Goal: Navigation & Orientation: Find specific page/section

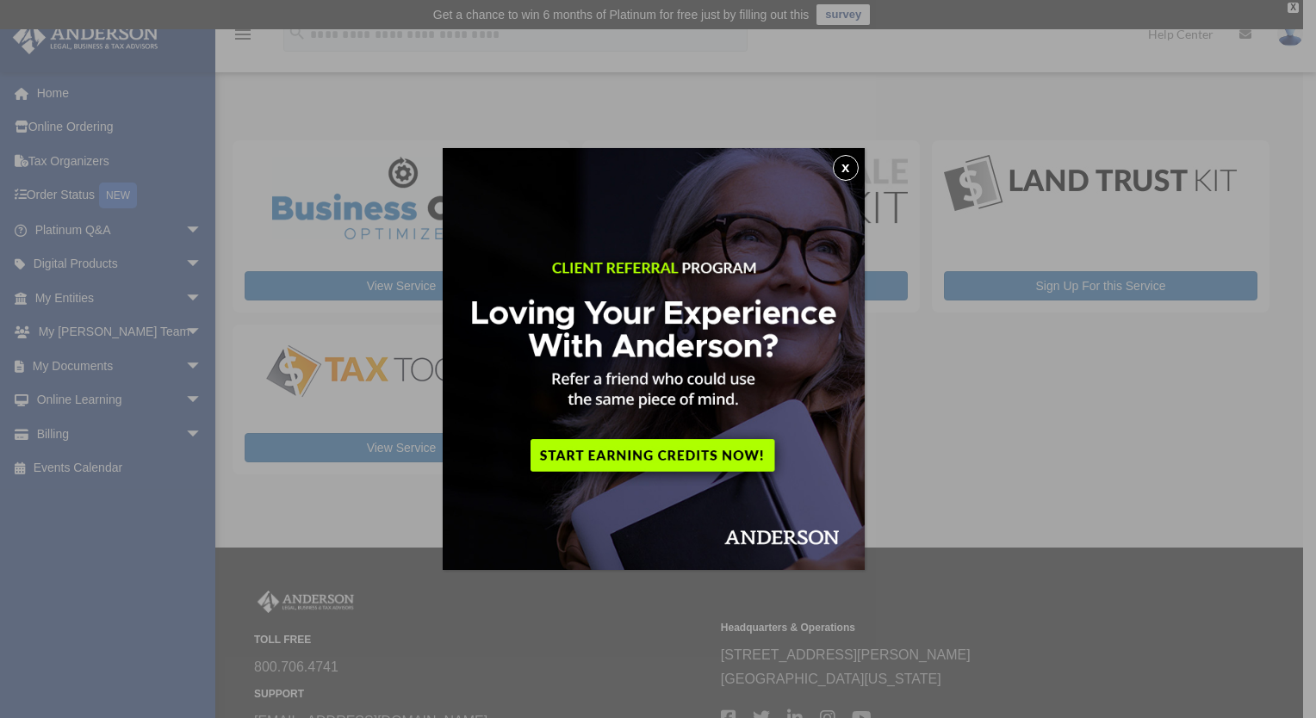
click at [848, 172] on button "x" at bounding box center [846, 168] width 26 height 26
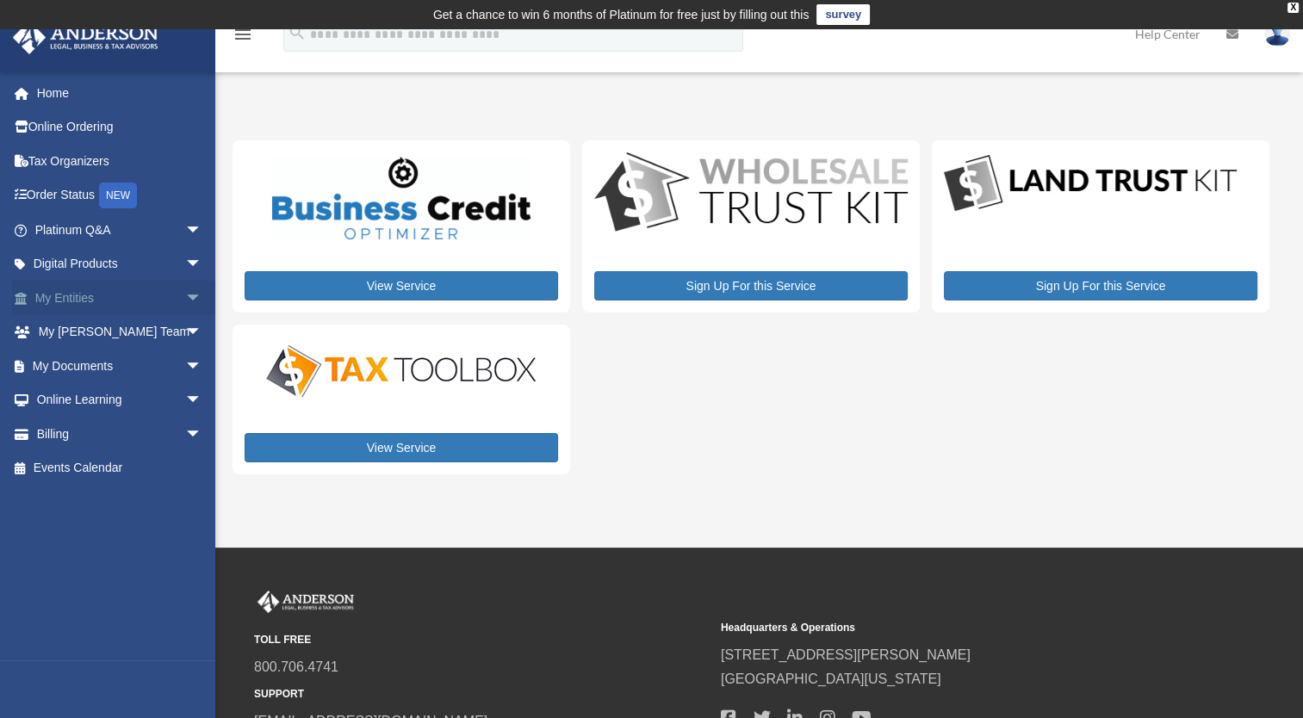
click at [185, 298] on span "arrow_drop_down" at bounding box center [202, 298] width 34 height 35
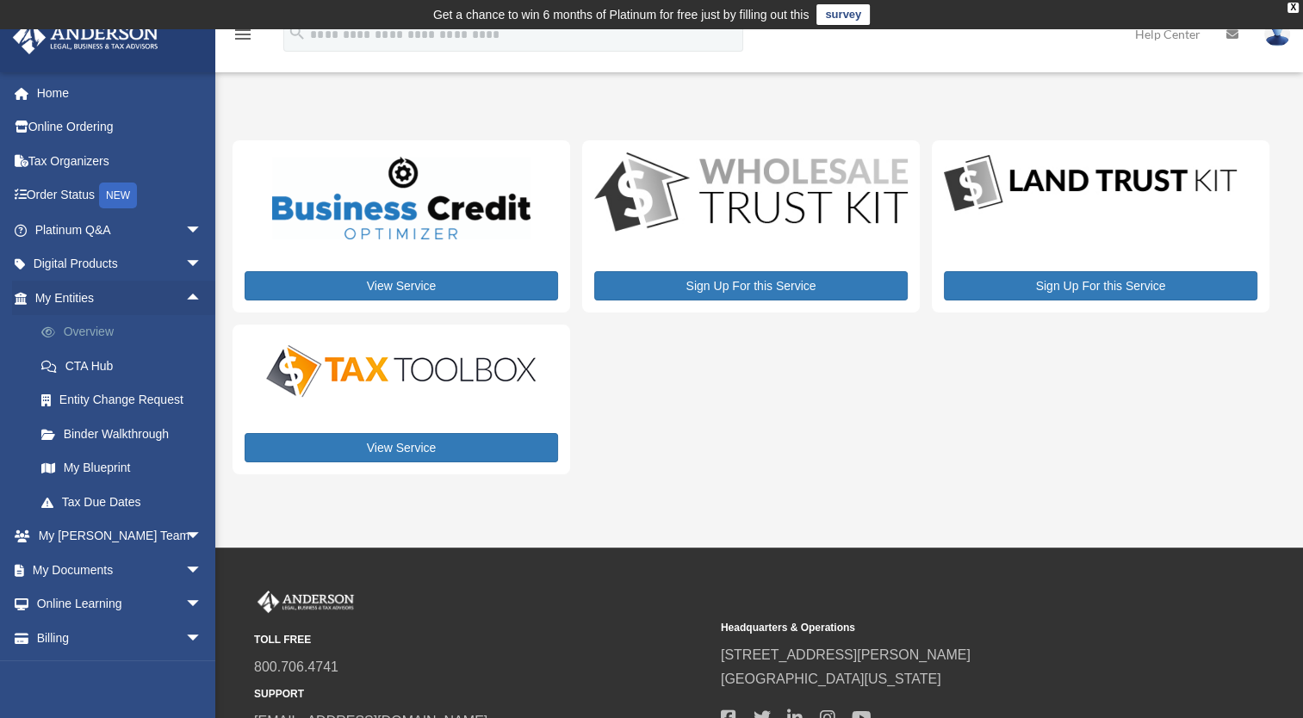
click at [133, 324] on link "Overview" at bounding box center [126, 332] width 204 height 34
click at [84, 332] on link "Overview" at bounding box center [126, 332] width 204 height 34
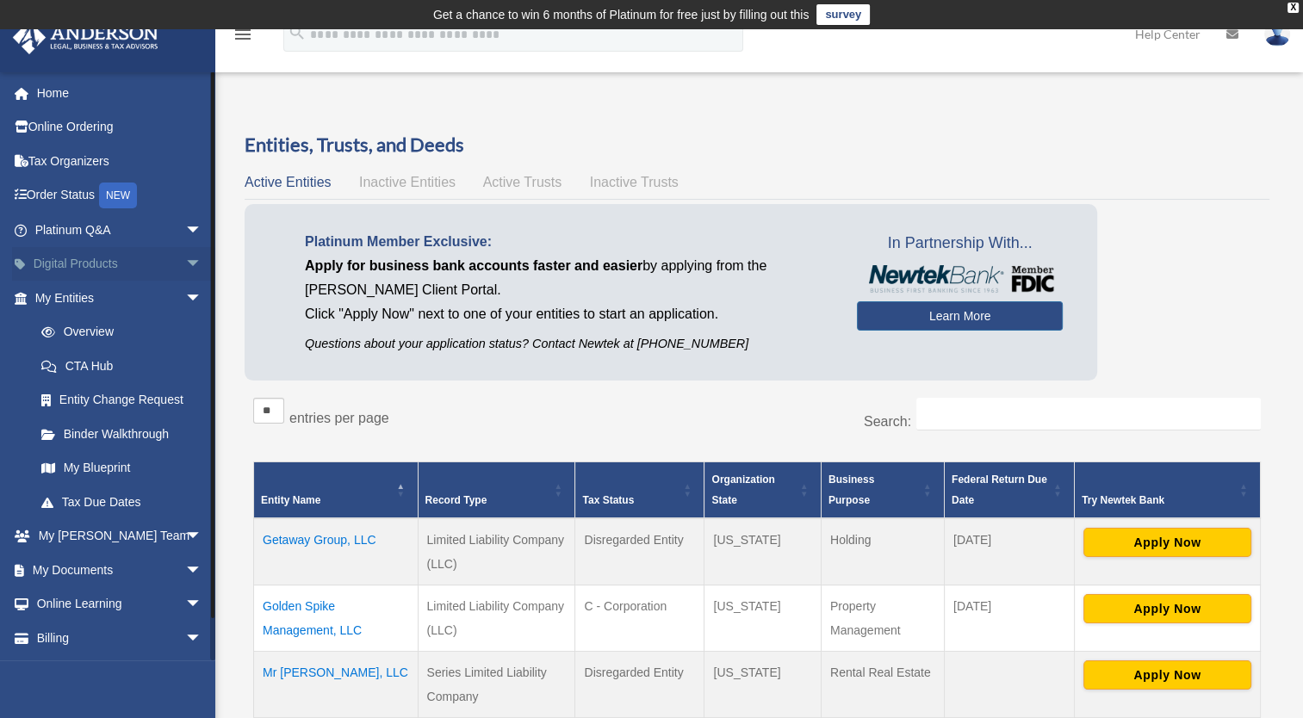
click at [90, 260] on link "Digital Products arrow_drop_down" at bounding box center [120, 264] width 216 height 34
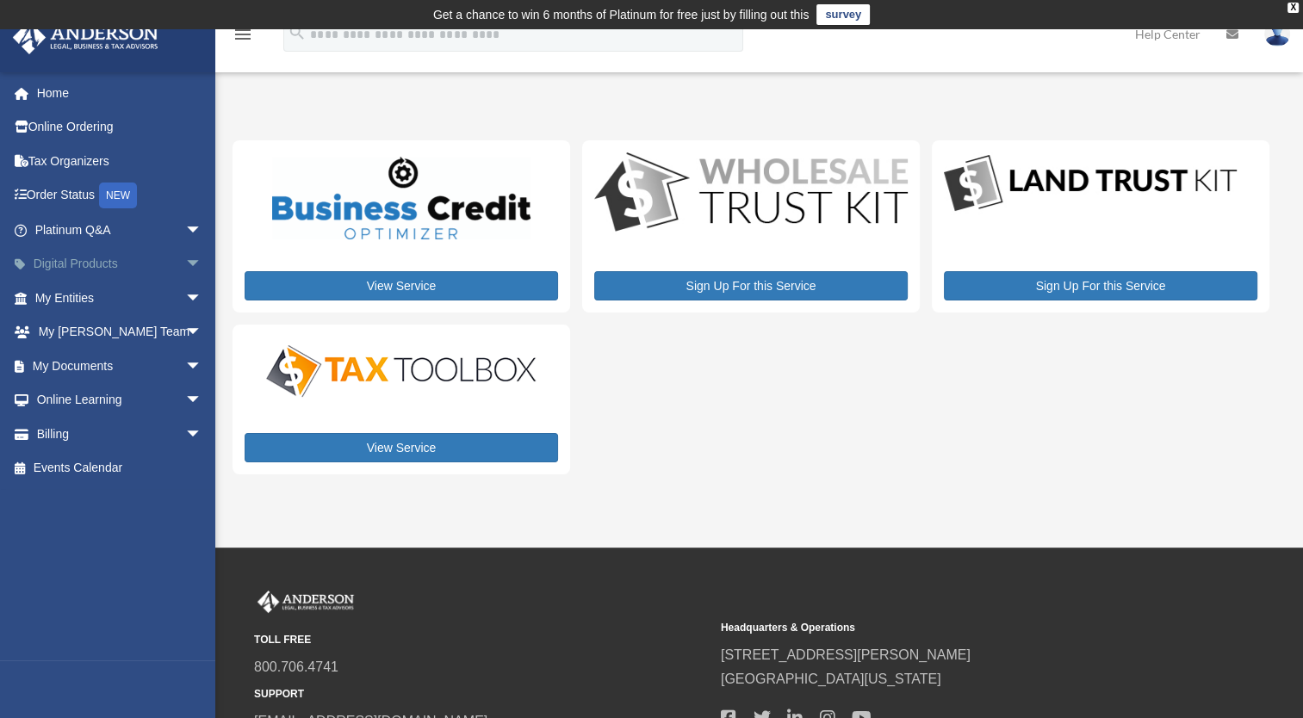
click at [185, 261] on span "arrow_drop_down" at bounding box center [202, 264] width 34 height 35
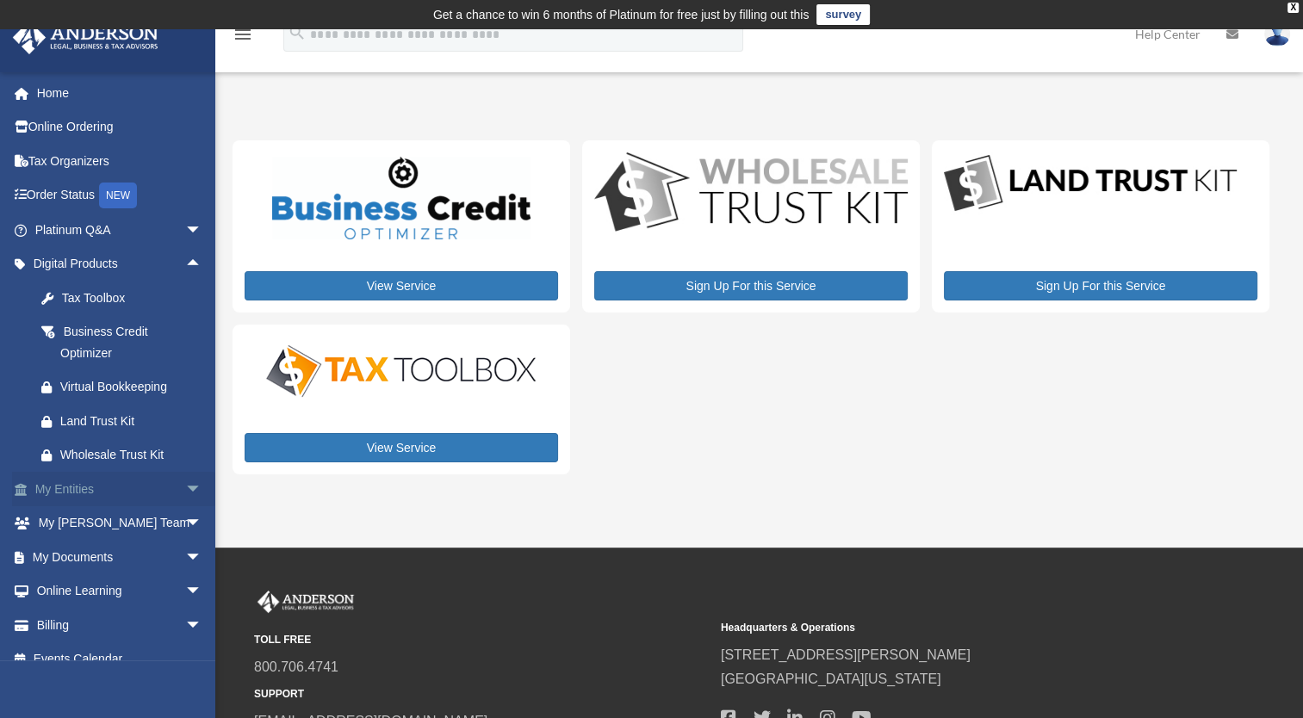
click at [185, 481] on span "arrow_drop_down" at bounding box center [202, 489] width 34 height 35
click at [107, 494] on link "My Entities arrow_drop_up" at bounding box center [120, 489] width 216 height 34
click at [80, 490] on link "My Entities arrow_drop_up" at bounding box center [120, 489] width 216 height 34
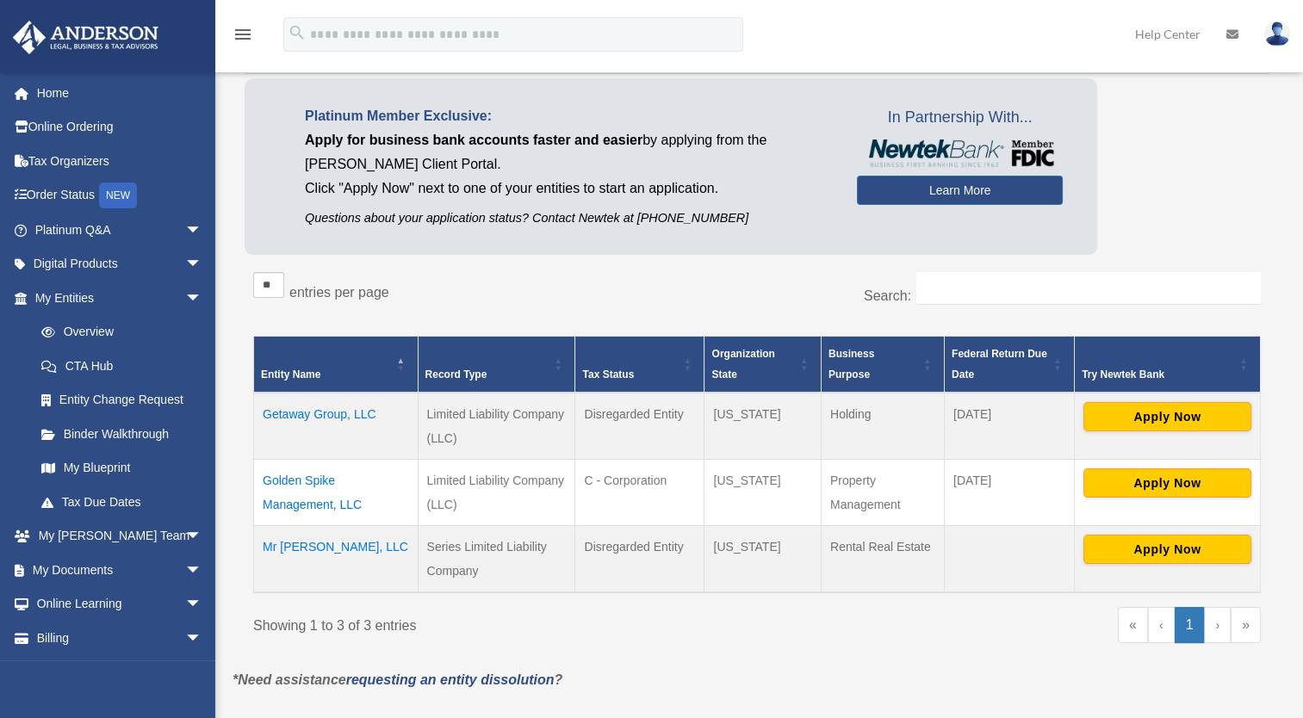
scroll to position [124, 0]
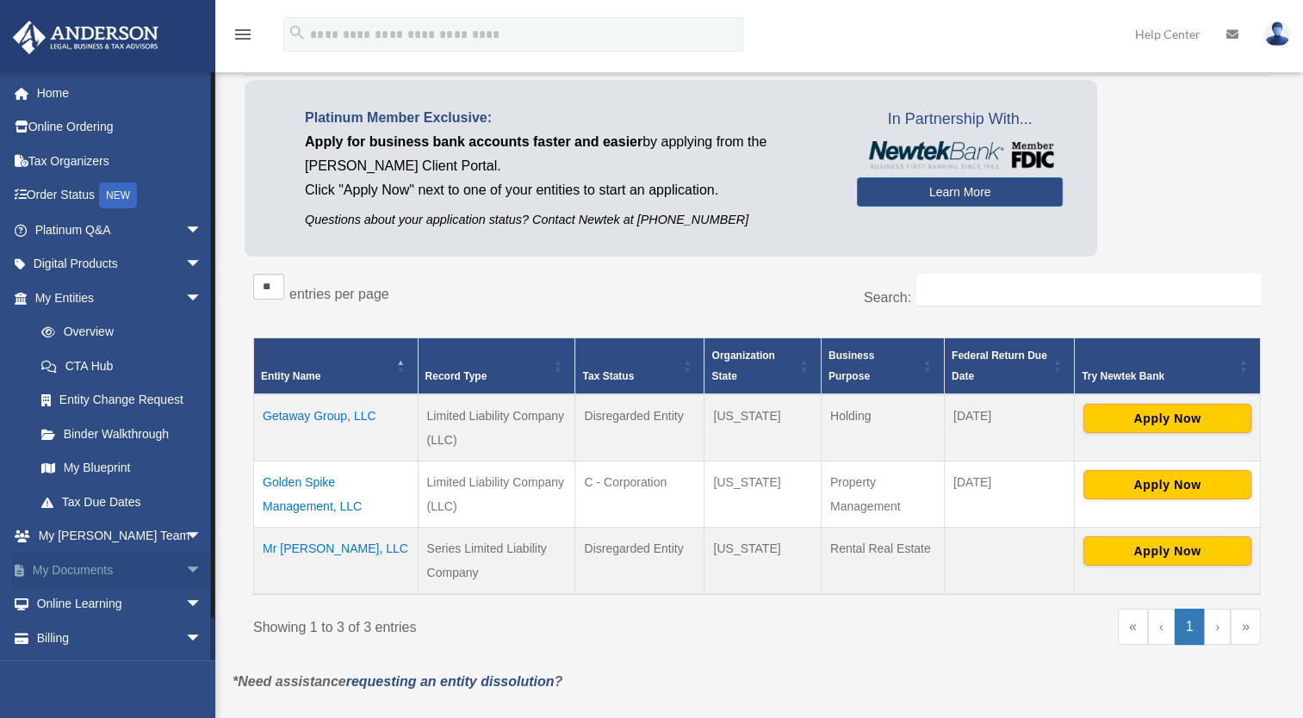
click at [84, 577] on link "My Documents arrow_drop_down" at bounding box center [120, 570] width 216 height 34
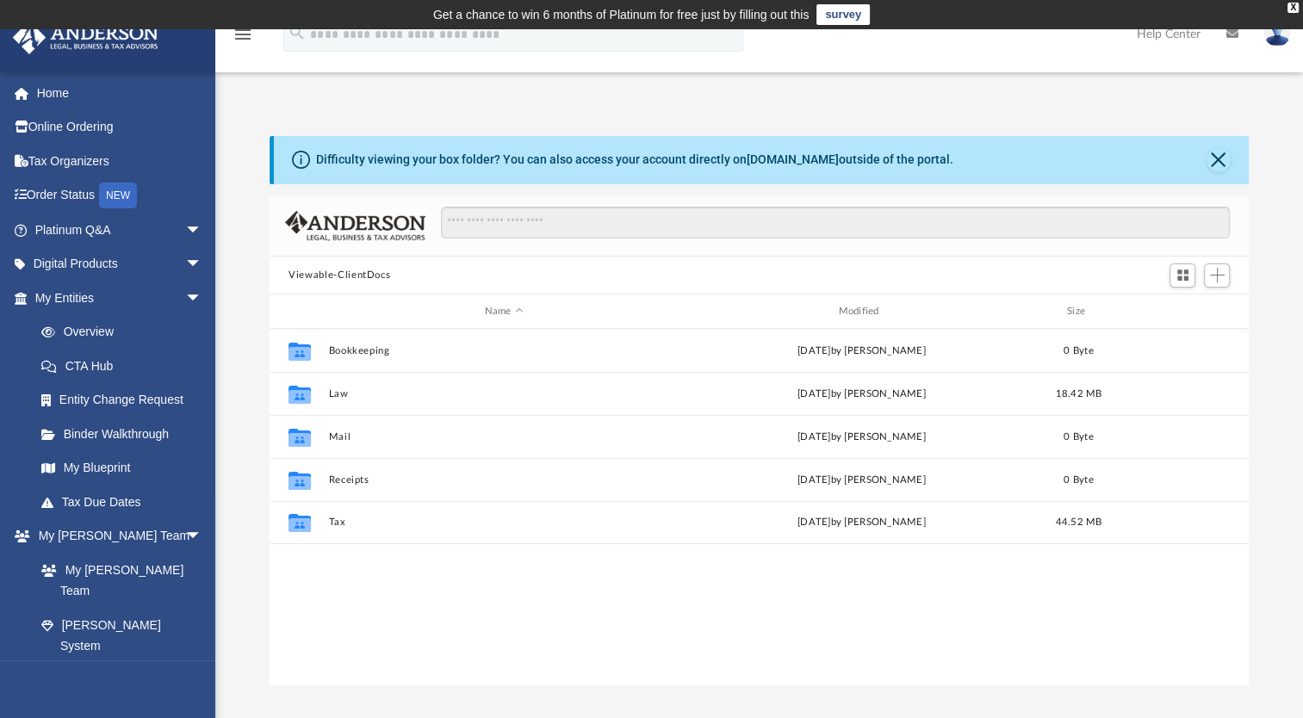
scroll to position [378, 965]
